Goal: Task Accomplishment & Management: Use online tool/utility

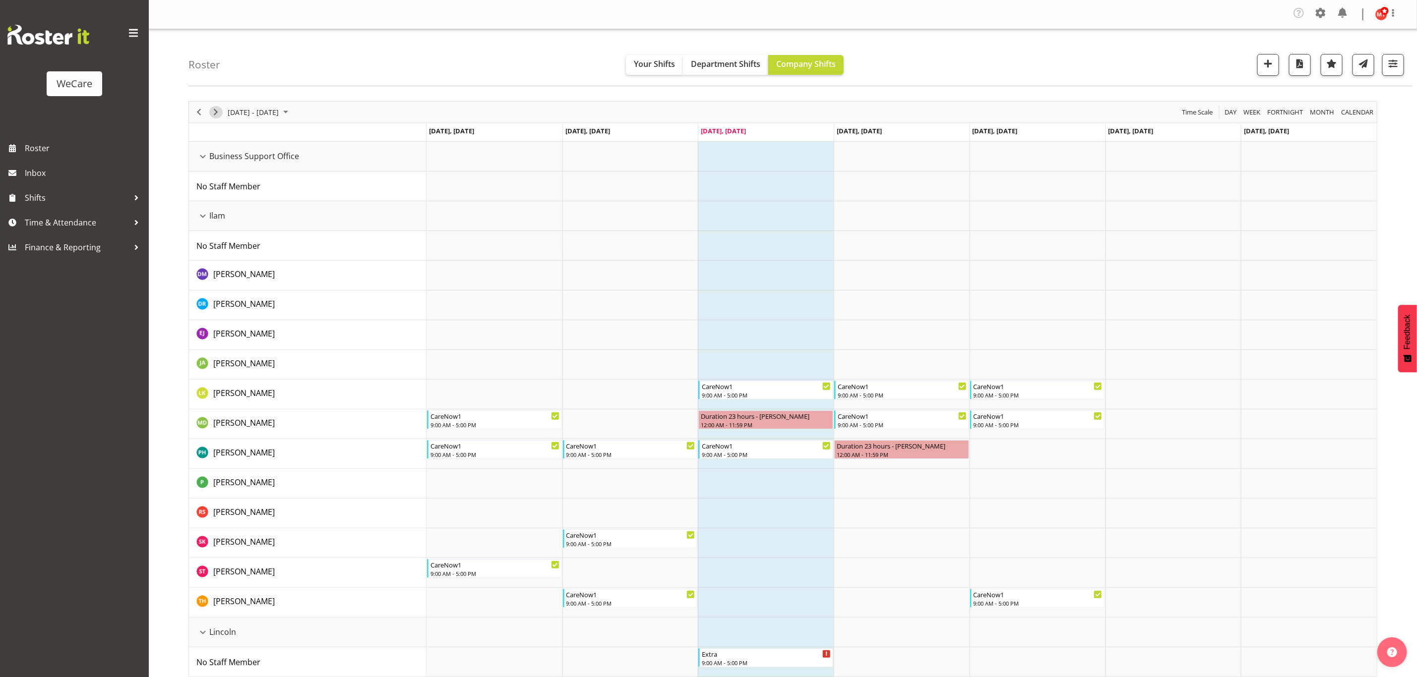
click at [210, 117] on span "Next" at bounding box center [216, 112] width 12 height 12
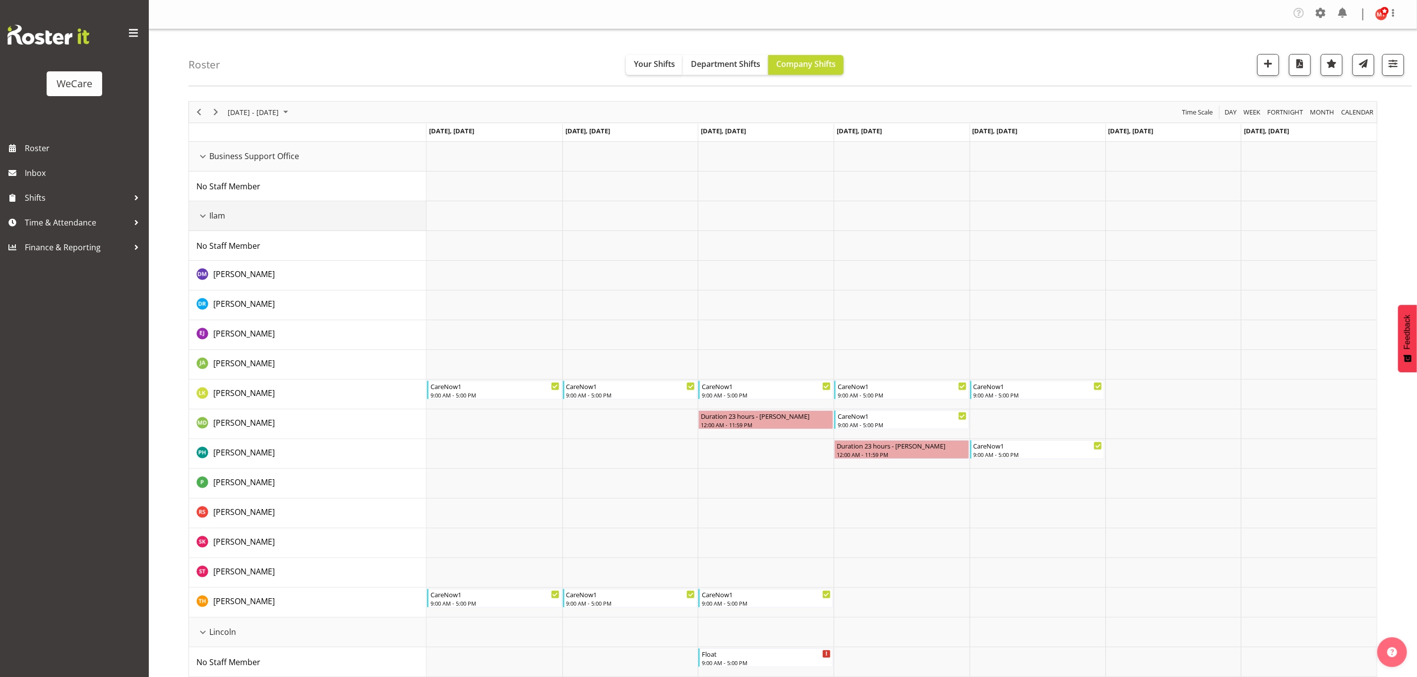
click at [202, 216] on div "Ilam resource" at bounding box center [202, 216] width 13 height 13
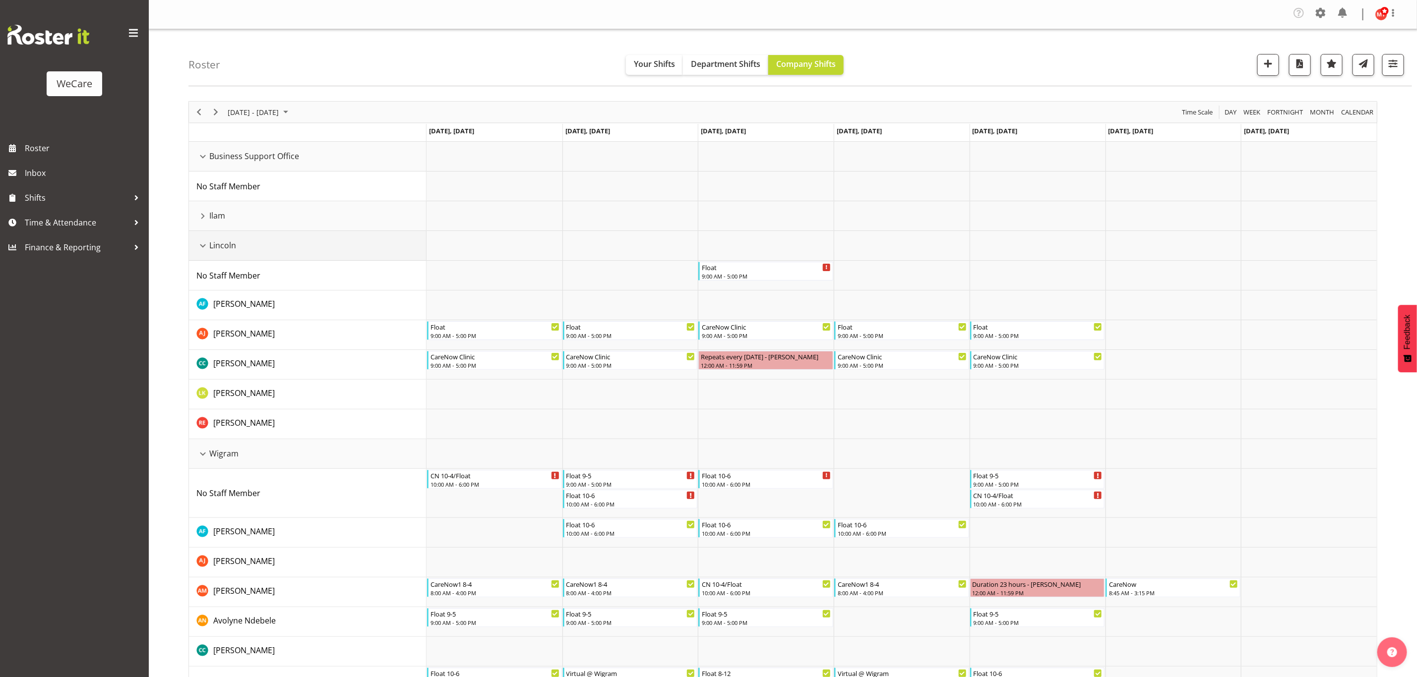
click at [200, 246] on div "Lincoln resource" at bounding box center [202, 246] width 13 height 13
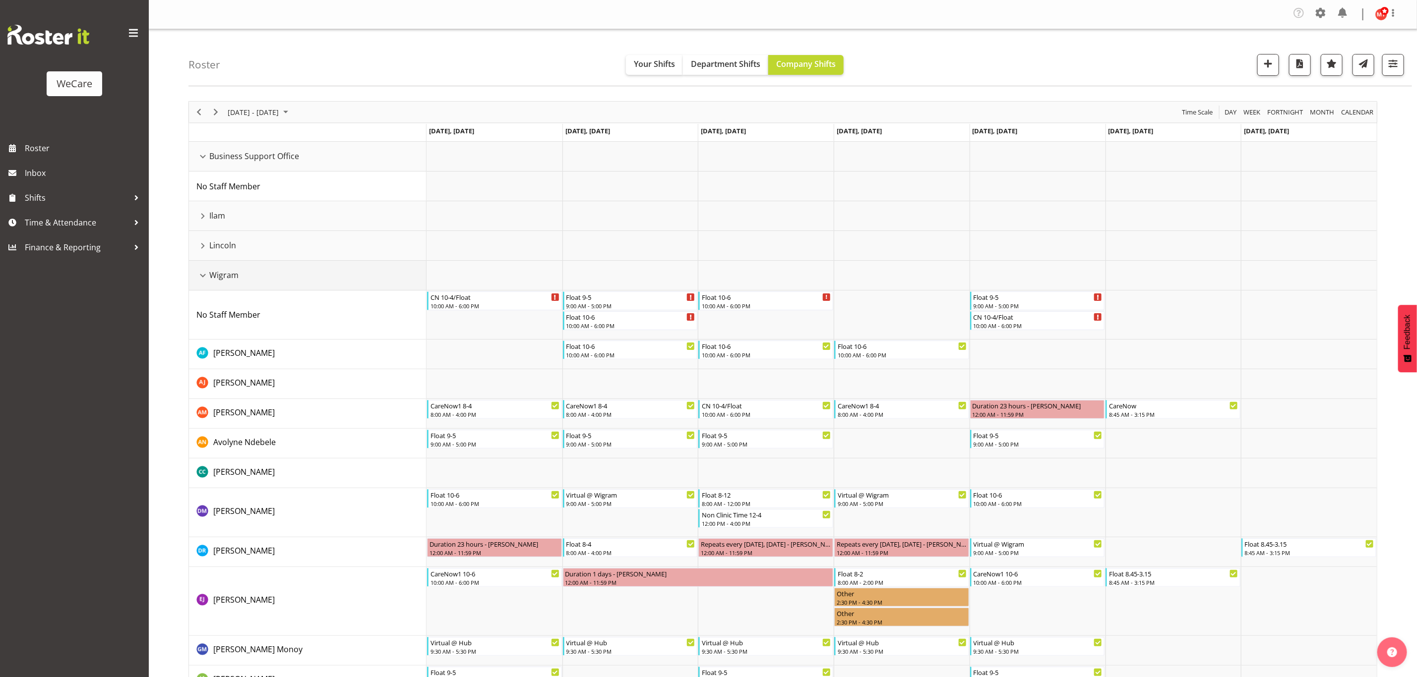
click at [202, 276] on div "Wigram resource" at bounding box center [202, 275] width 13 height 13
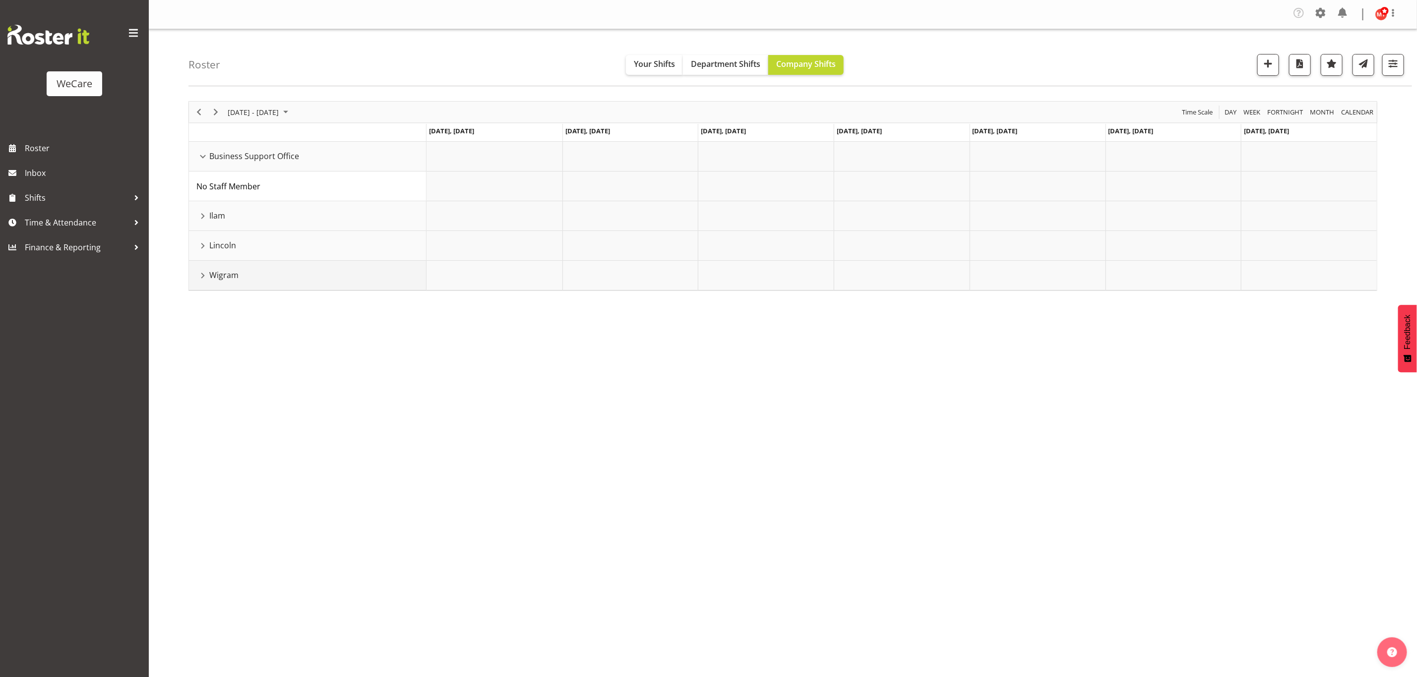
click at [202, 276] on div "Wigram resource" at bounding box center [202, 275] width 13 height 13
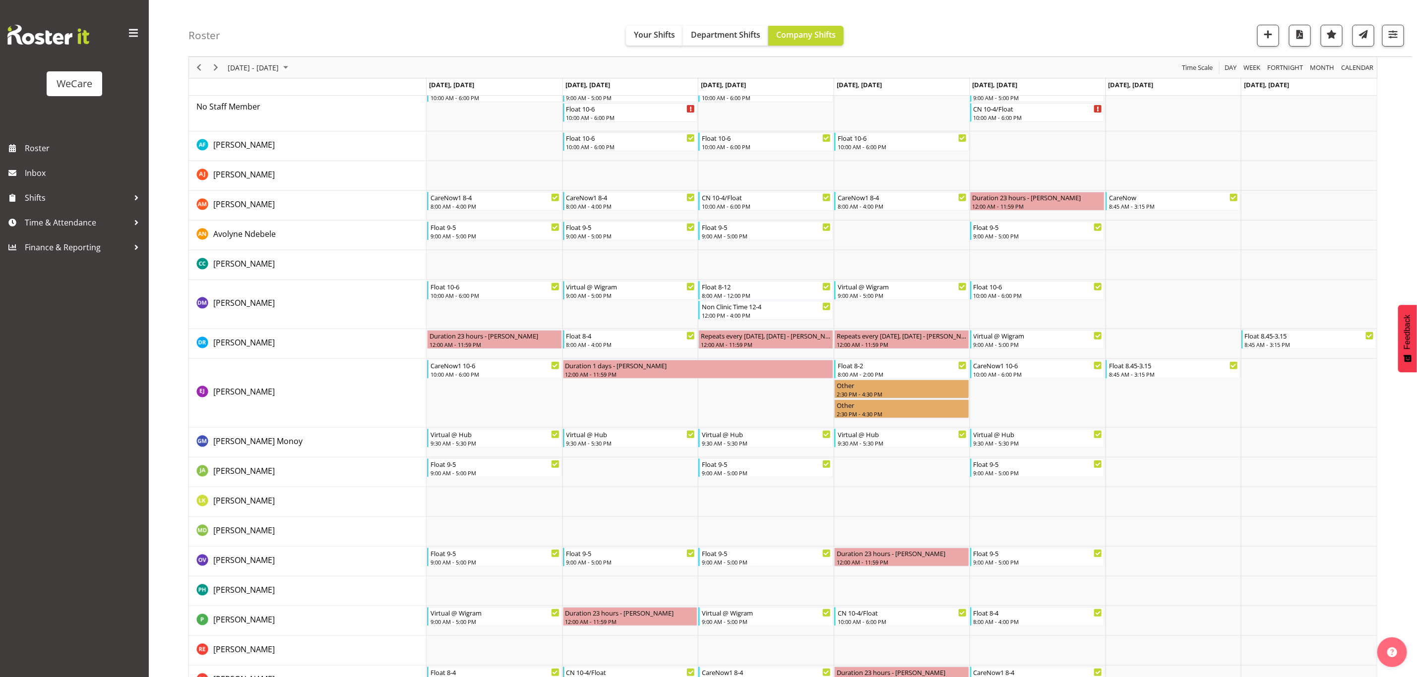
scroll to position [176, 0]
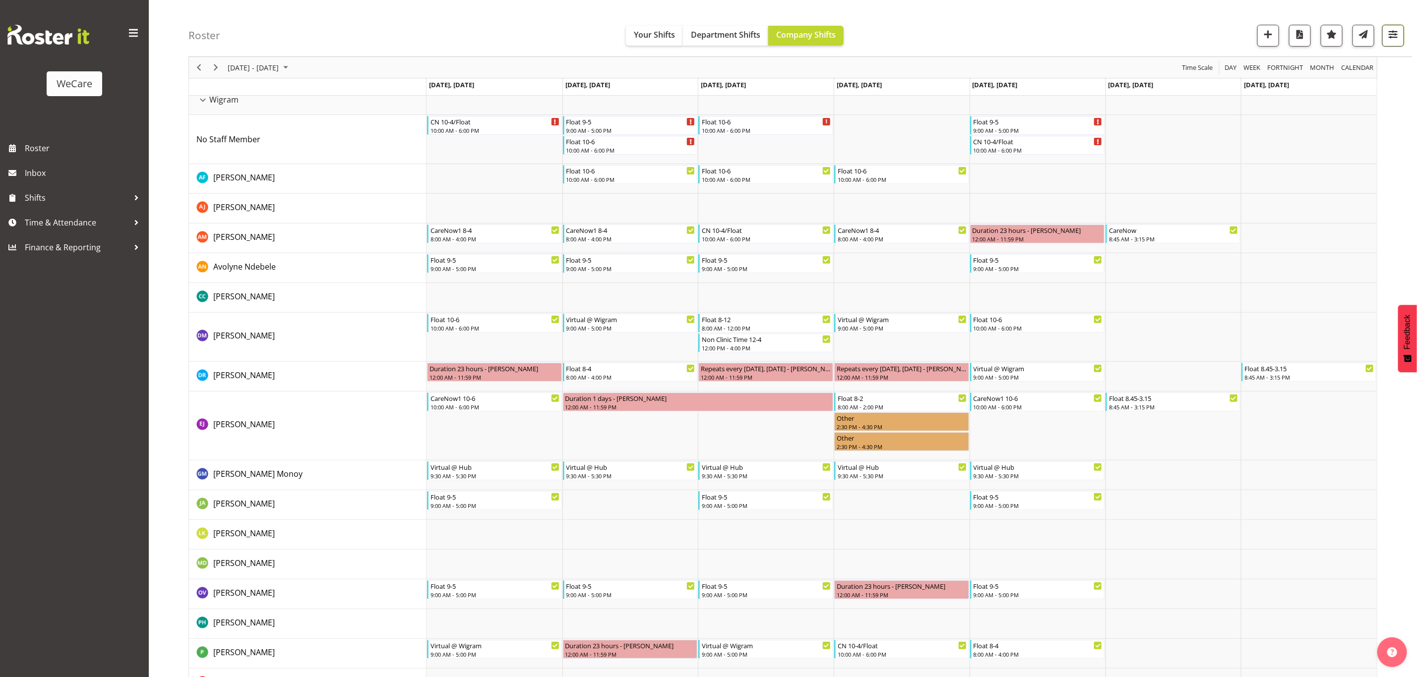
click at [1390, 43] on button "button" at bounding box center [1393, 36] width 22 height 22
click at [1326, 99] on span "1 Departments" at bounding box center [1332, 96] width 63 height 12
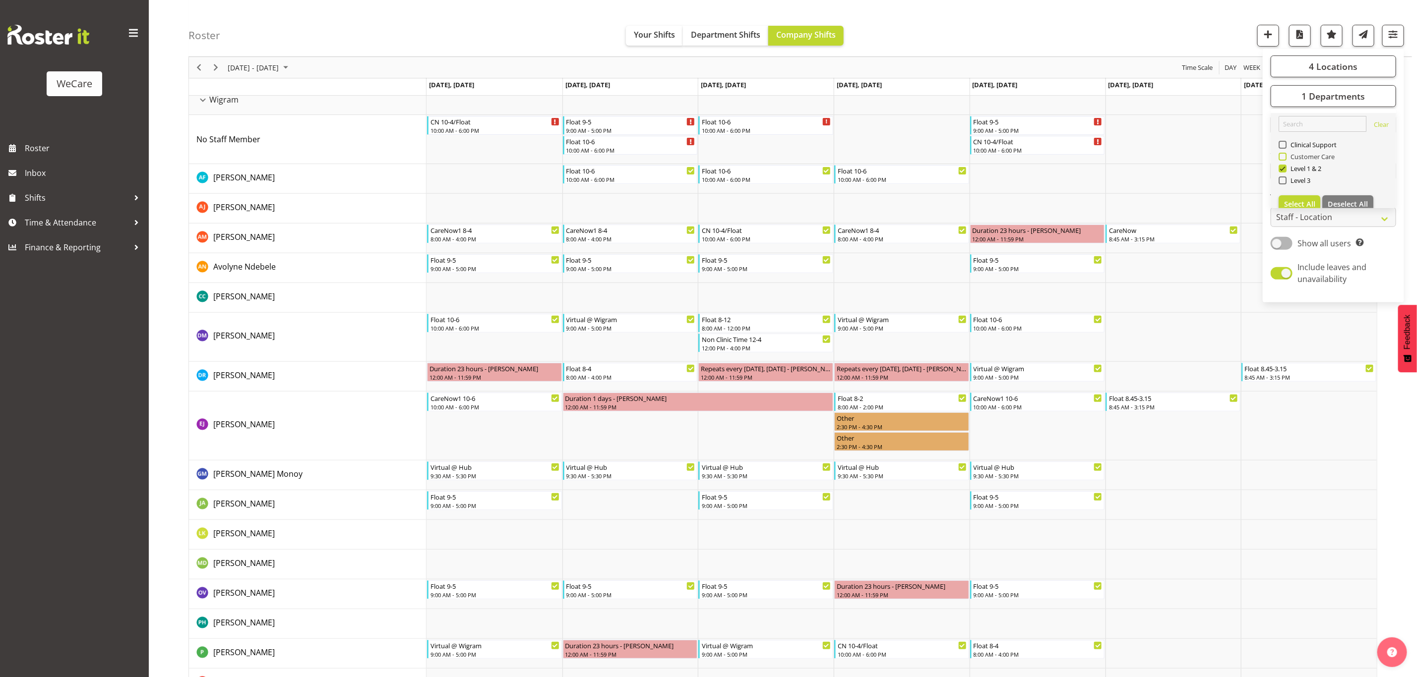
click at [1284, 154] on span at bounding box center [1283, 157] width 8 height 8
click at [1284, 154] on input "Customer Care" at bounding box center [1282, 157] width 6 height 6
checkbox input "true"
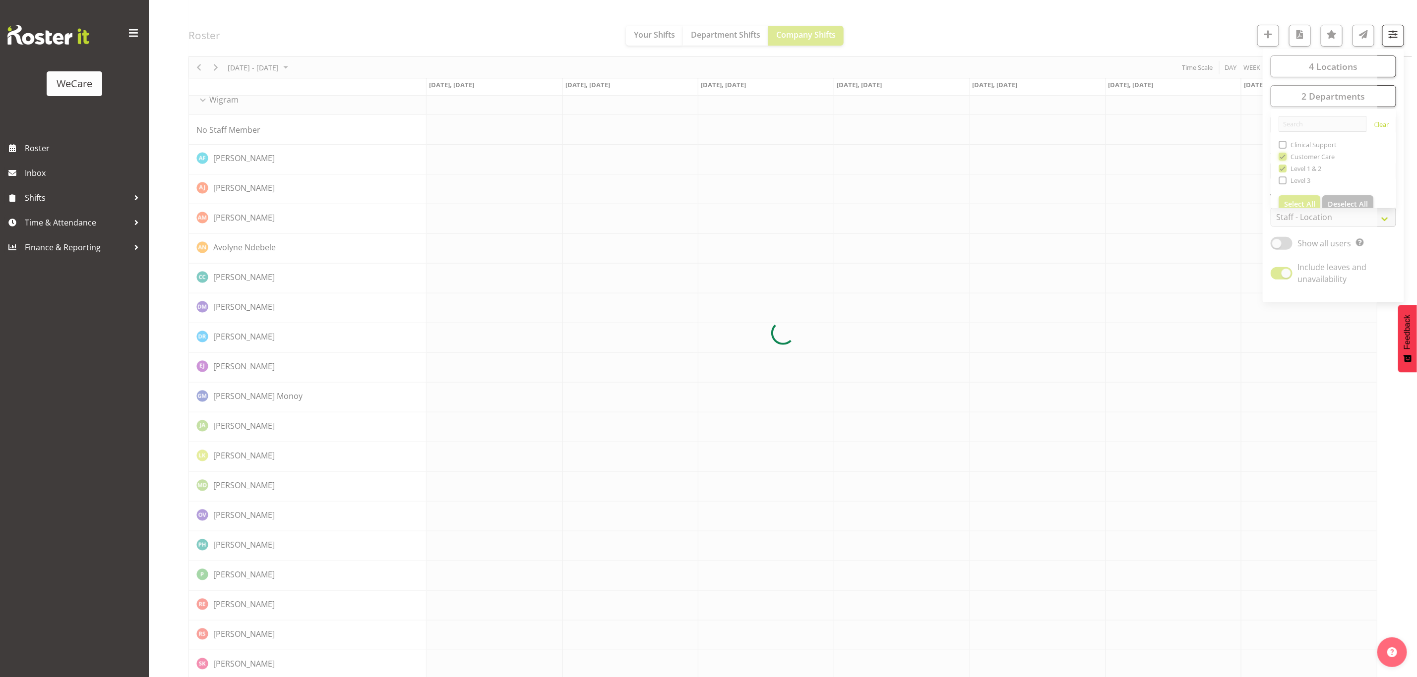
scroll to position [0, 0]
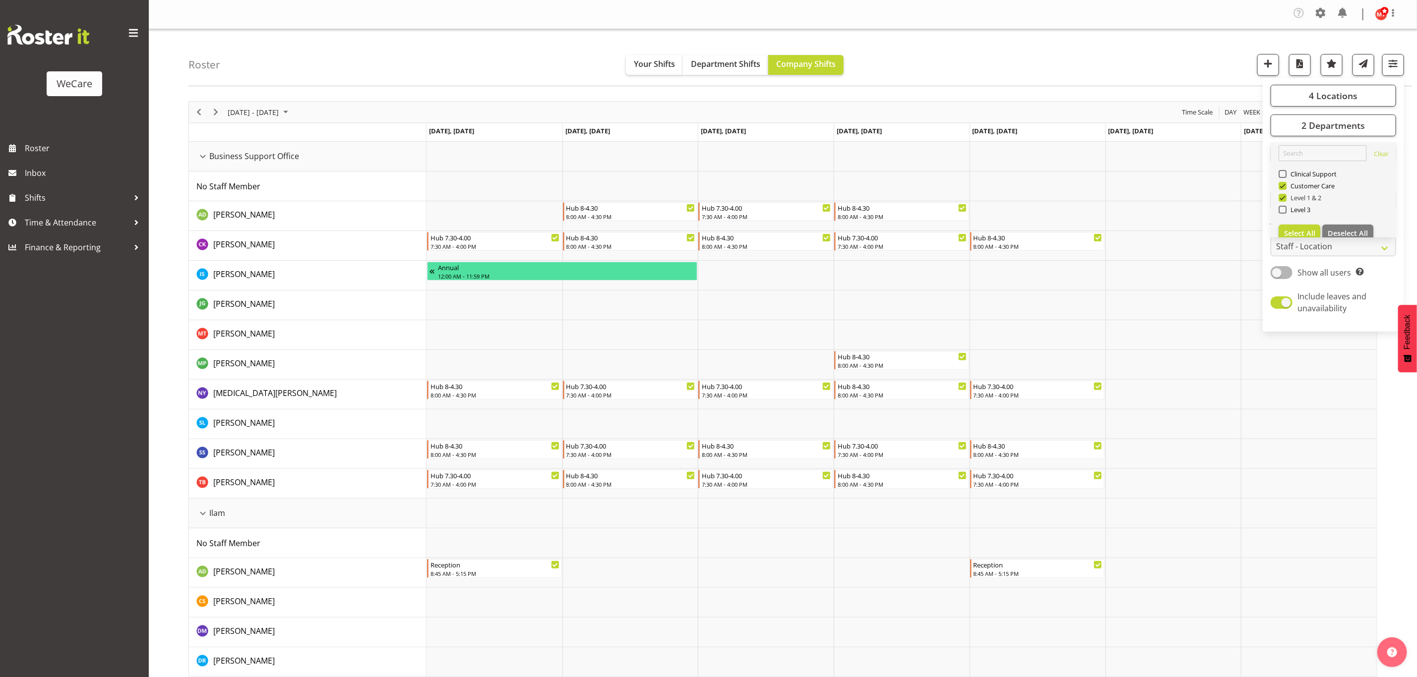
click at [1282, 201] on span at bounding box center [1283, 198] width 8 height 8
click at [1282, 201] on input "Level 1 & 2" at bounding box center [1282, 198] width 6 height 6
checkbox input "false"
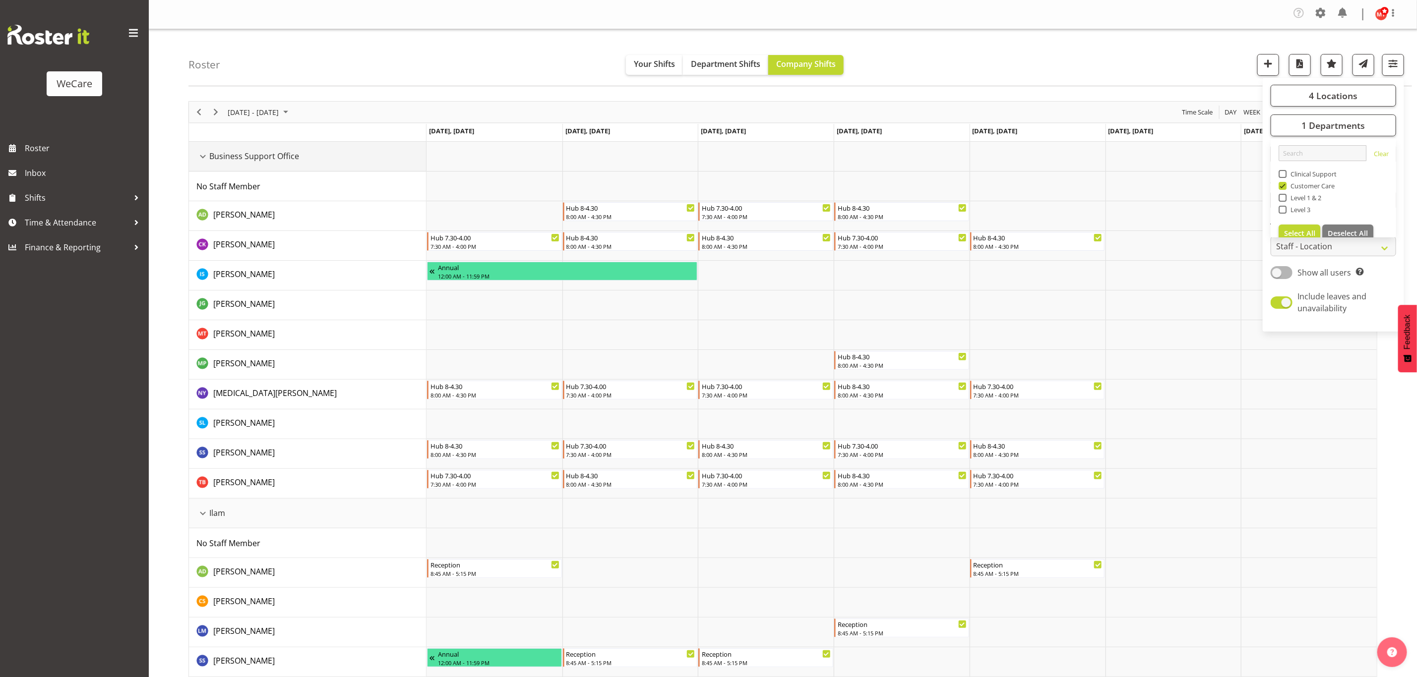
click at [196, 162] on div "Business Support Office resource" at bounding box center [202, 156] width 13 height 13
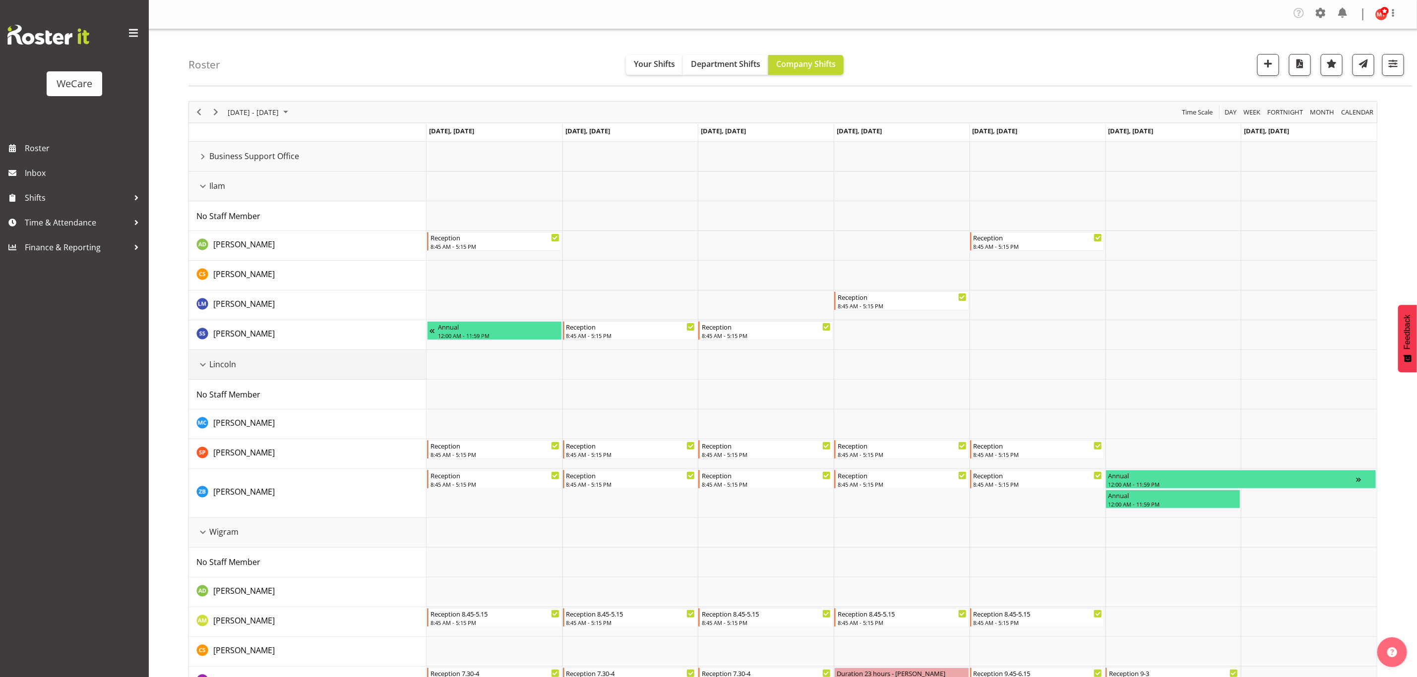
click at [202, 362] on div "Lincoln resource" at bounding box center [202, 365] width 13 height 13
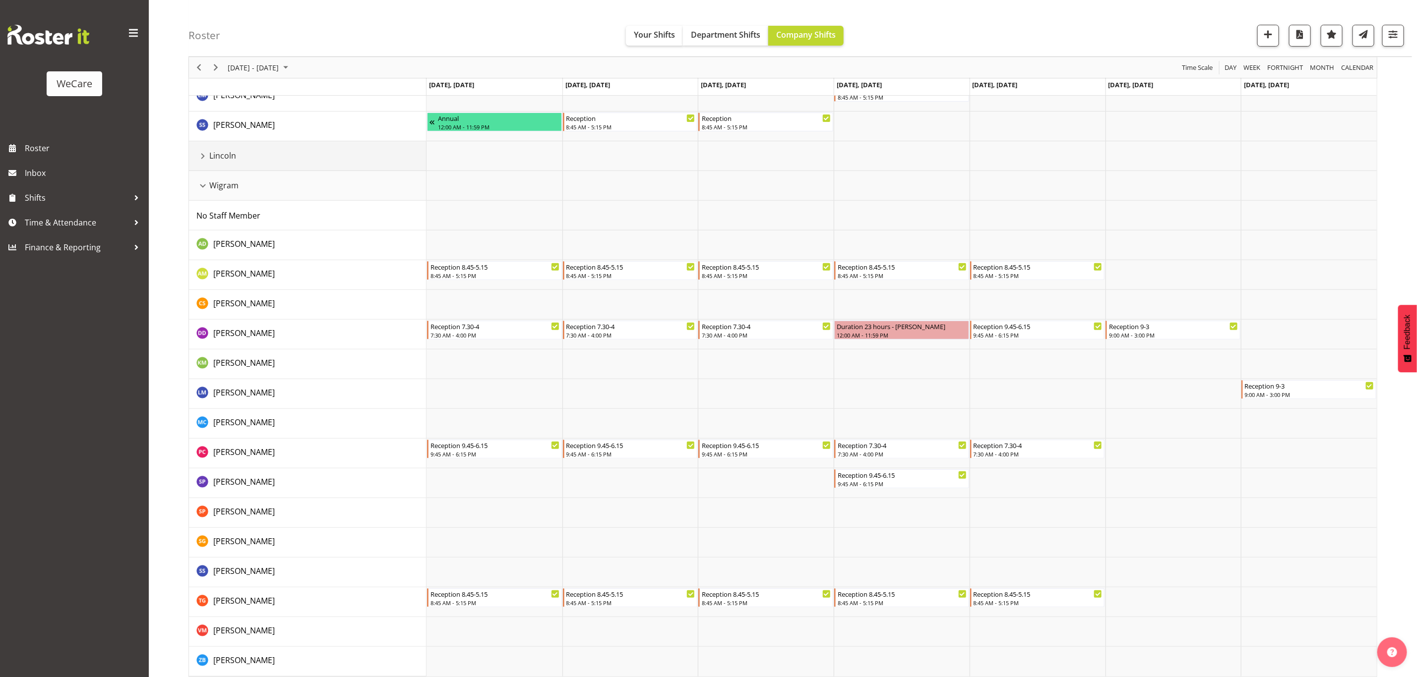
scroll to position [217, 0]
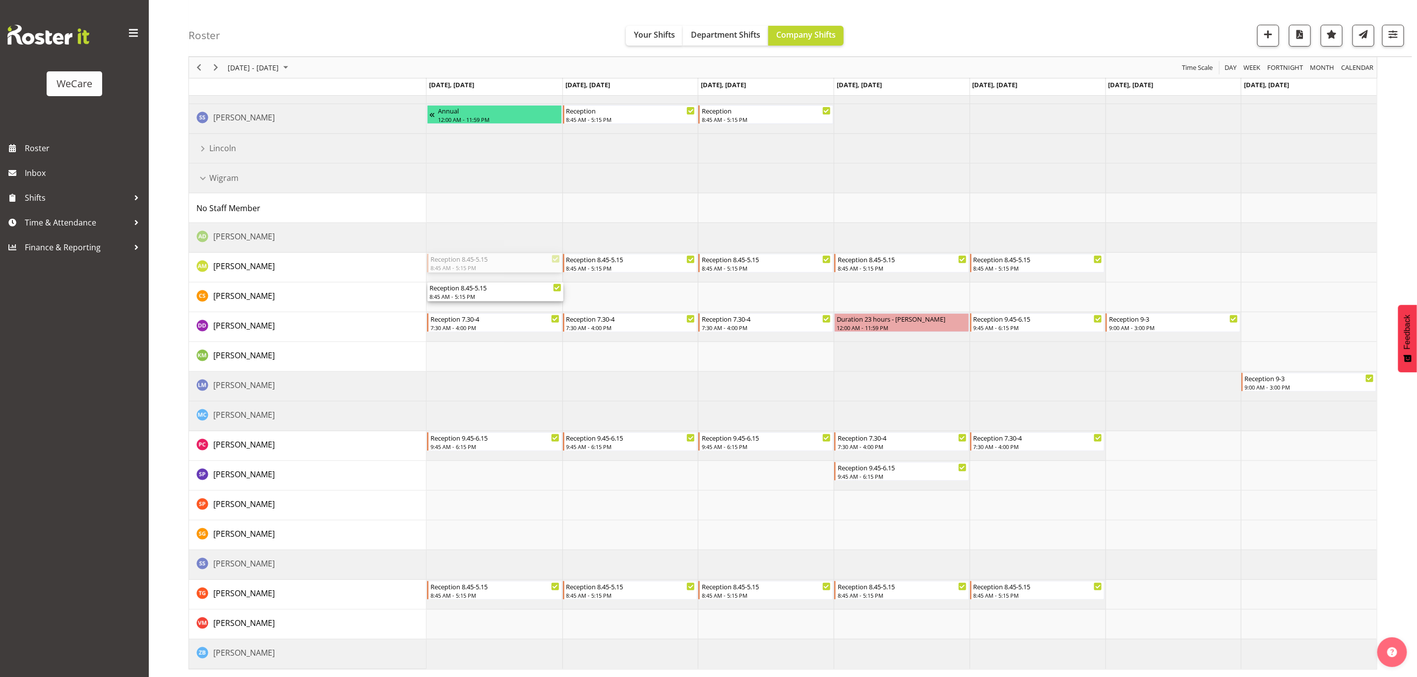
drag, startPoint x: 460, startPoint y: 261, endPoint x: 460, endPoint y: 295, distance: 33.7
drag, startPoint x: 467, startPoint y: 323, endPoint x: 464, endPoint y: 272, distance: 50.7
click at [464, 272] on div "Hub 8-4.30 8:00 AM - 4:30 PM Hub 7.30-4.00 7:30 AM - 4:00 PM Hub 8-4.30 8:00 AM…" at bounding box center [902, 298] width 950 height 744
drag, startPoint x: 460, startPoint y: 289, endPoint x: 463, endPoint y: 323, distance: 34.4
